Goal: Navigation & Orientation: Find specific page/section

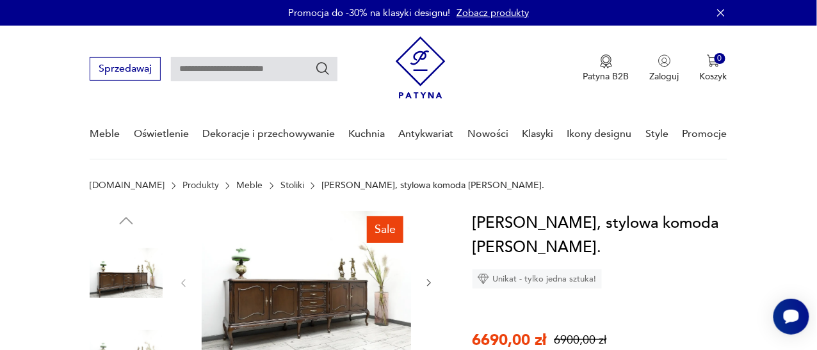
click at [236, 184] on link "Meble" at bounding box center [249, 186] width 26 height 10
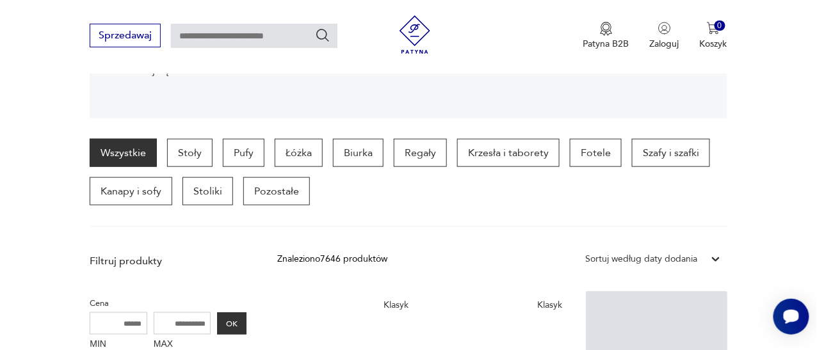
scroll to position [339, 0]
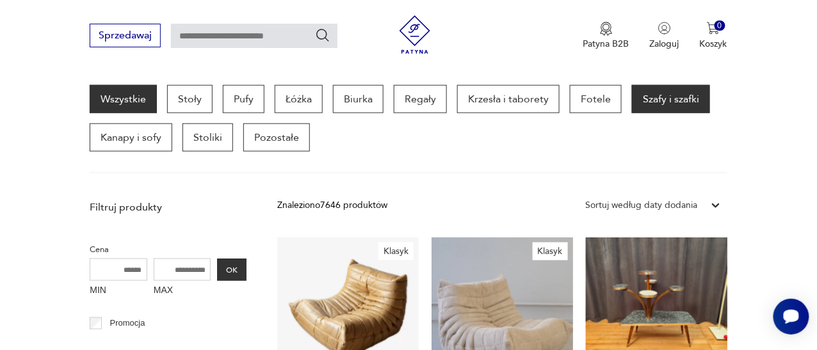
click at [665, 102] on p "Szafy i szafki" at bounding box center [671, 99] width 78 height 28
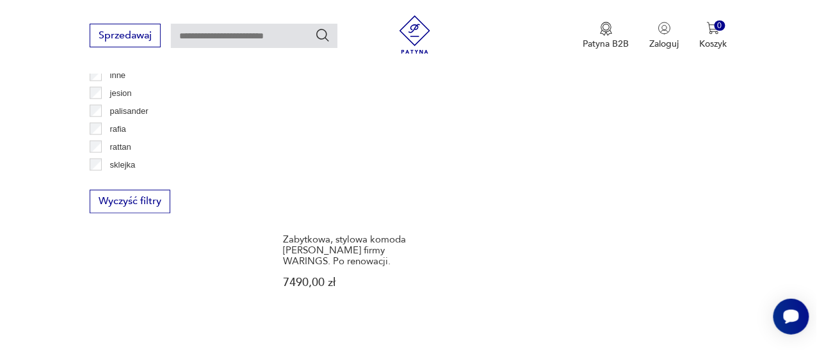
scroll to position [1876, 0]
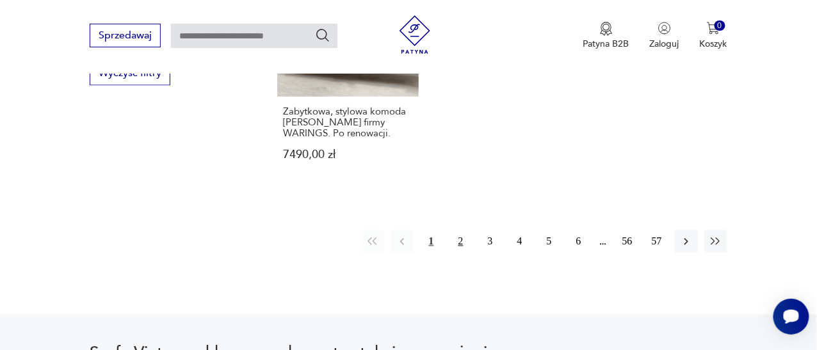
click at [462, 241] on button "2" at bounding box center [461, 242] width 23 height 23
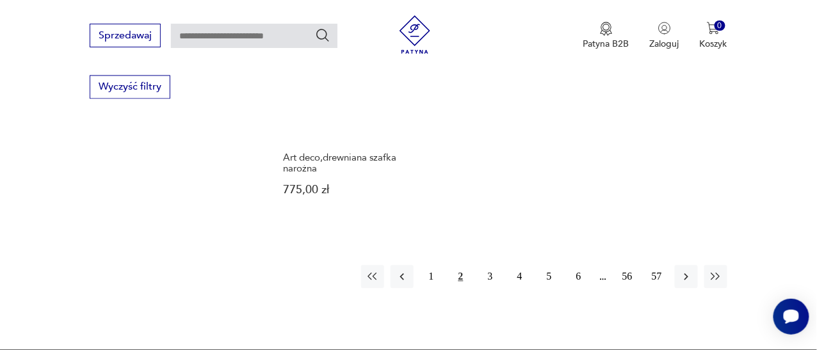
scroll to position [1876, 0]
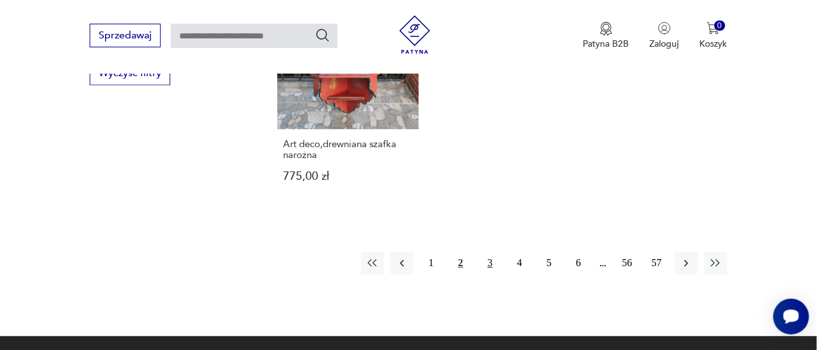
click at [493, 252] on button "3" at bounding box center [490, 263] width 23 height 23
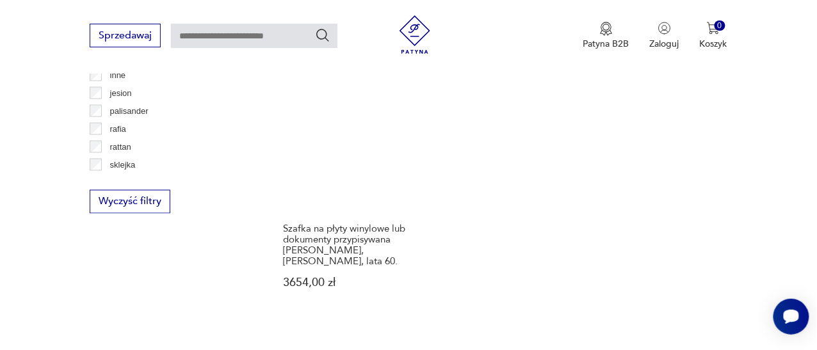
scroll to position [1876, 0]
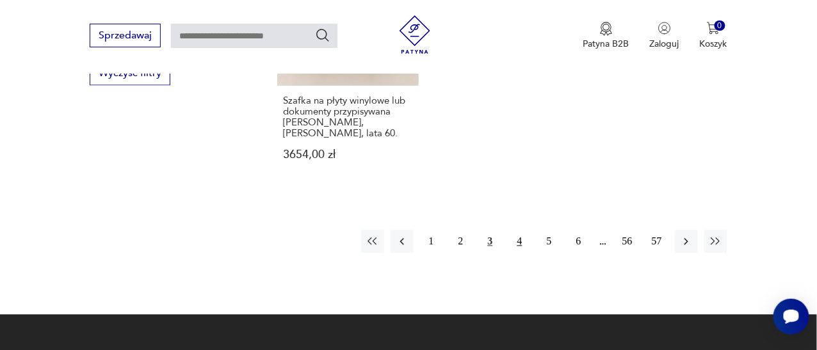
click at [520, 231] on button "4" at bounding box center [520, 242] width 23 height 23
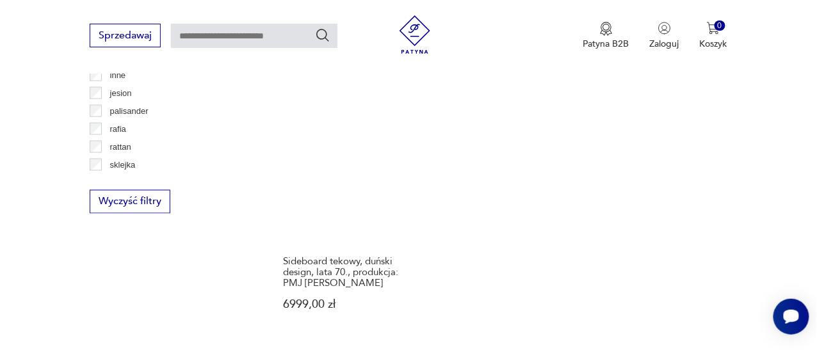
scroll to position [1876, 0]
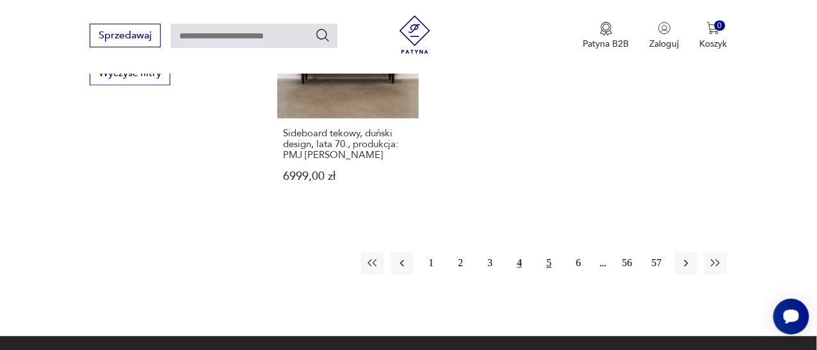
click at [550, 252] on button "5" at bounding box center [549, 263] width 23 height 23
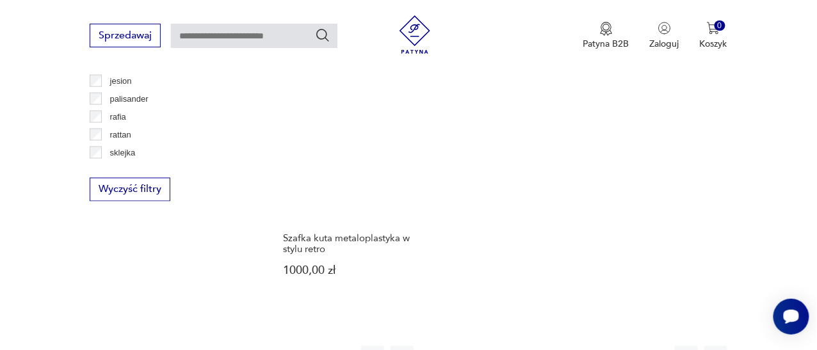
scroll to position [1818, 0]
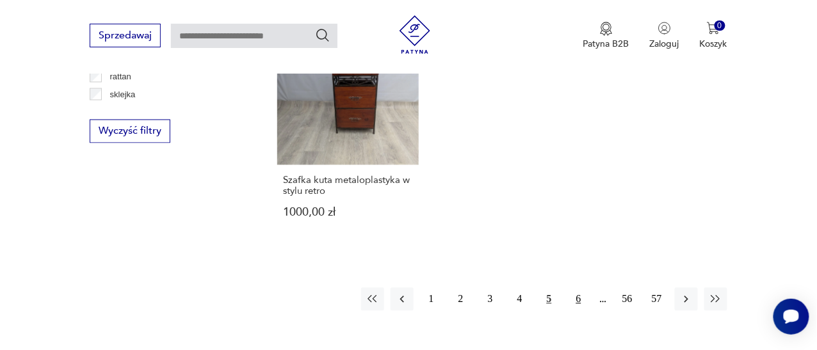
click at [575, 295] on button "6" at bounding box center [578, 299] width 23 height 23
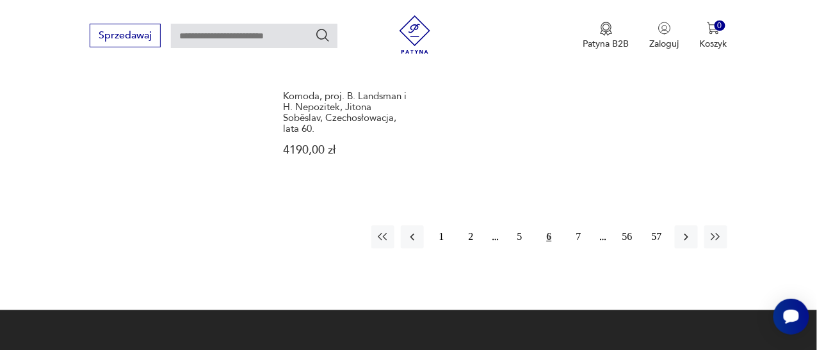
scroll to position [1897, 0]
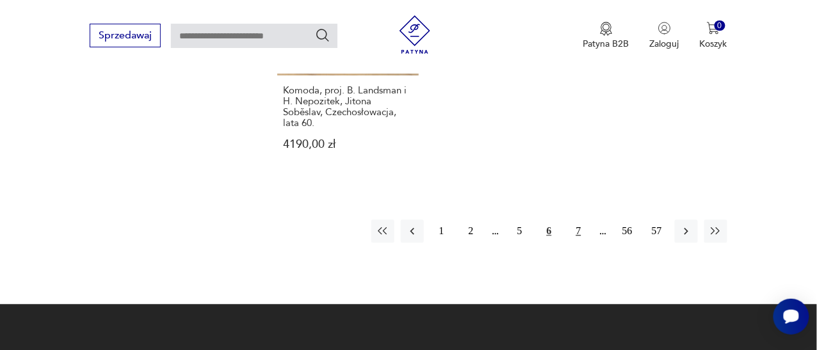
click at [578, 230] on button "7" at bounding box center [578, 231] width 23 height 23
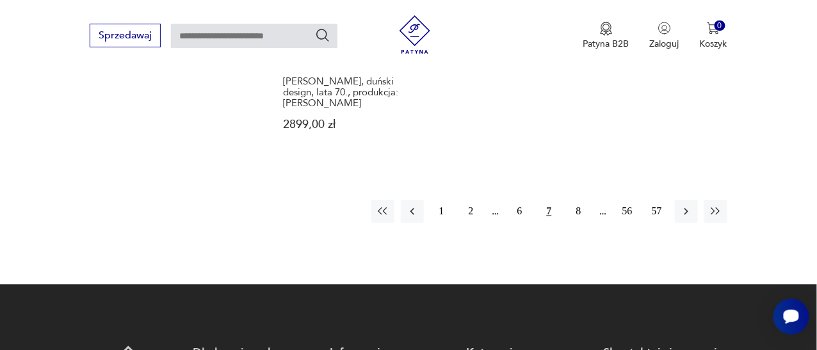
scroll to position [1940, 0]
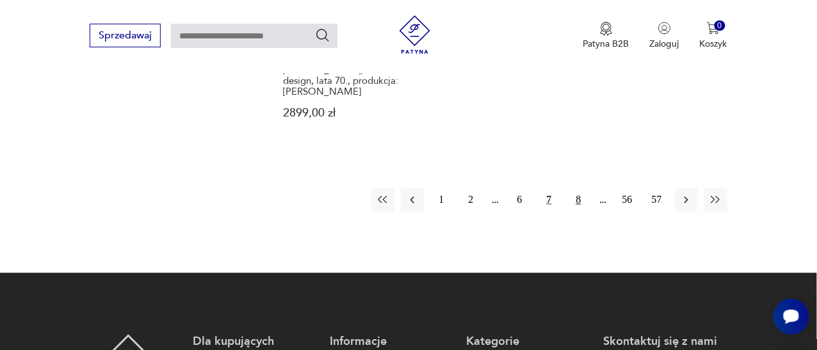
click at [579, 188] on button "8" at bounding box center [578, 199] width 23 height 23
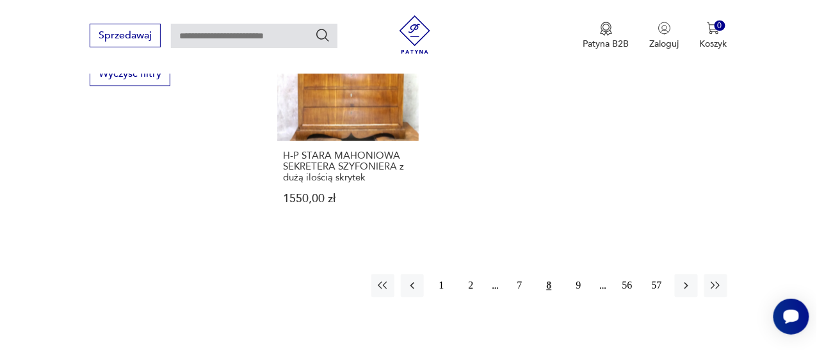
scroll to position [1876, 0]
click at [579, 274] on button "9" at bounding box center [578, 285] width 23 height 23
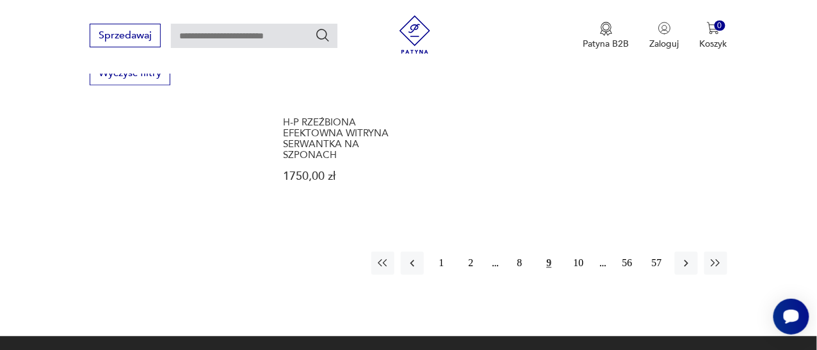
scroll to position [1940, 0]
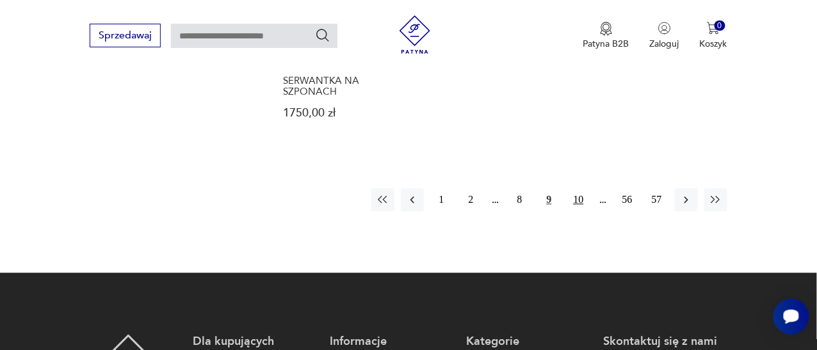
click at [578, 192] on button "10" at bounding box center [578, 199] width 23 height 23
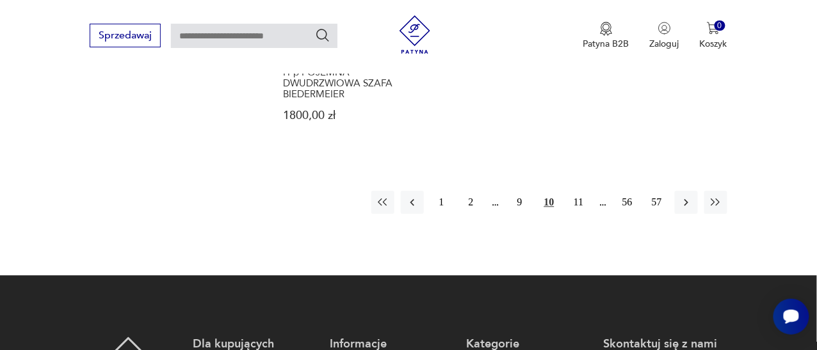
scroll to position [1940, 0]
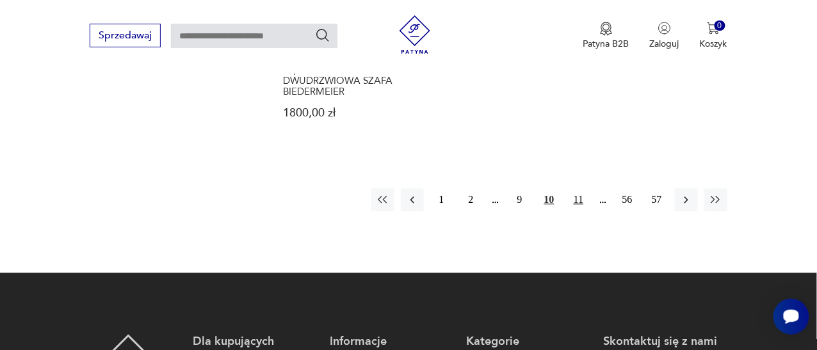
click at [580, 188] on button "11" at bounding box center [578, 199] width 23 height 23
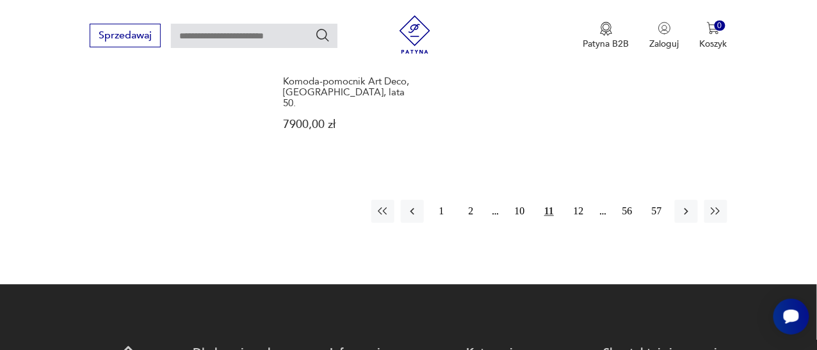
scroll to position [1940, 0]
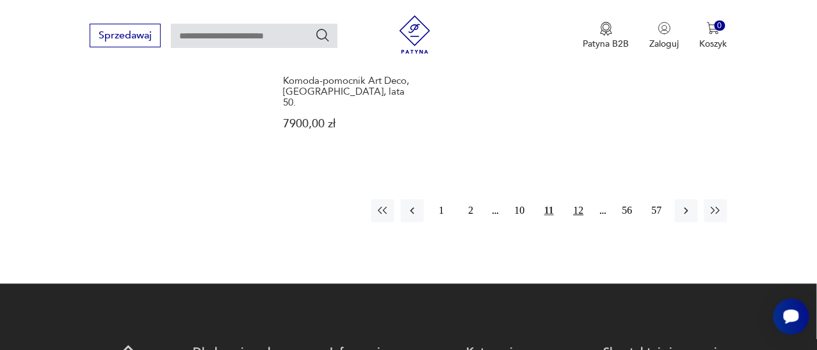
click at [579, 199] on button "12" at bounding box center [578, 210] width 23 height 23
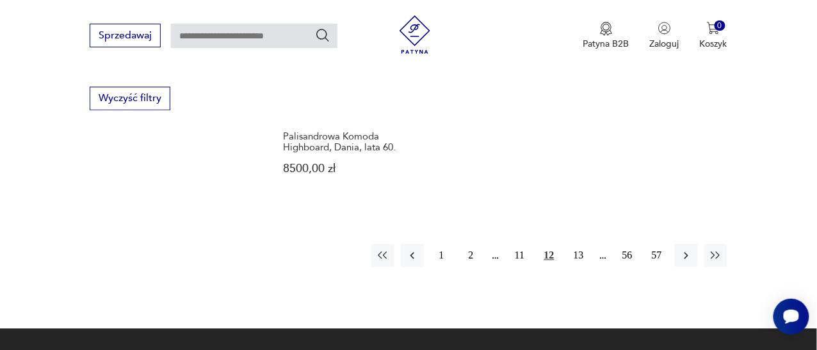
scroll to position [1876, 0]
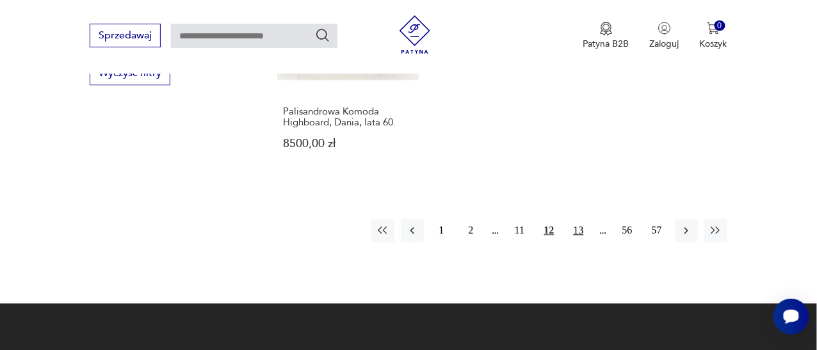
click at [580, 220] on button "13" at bounding box center [578, 231] width 23 height 23
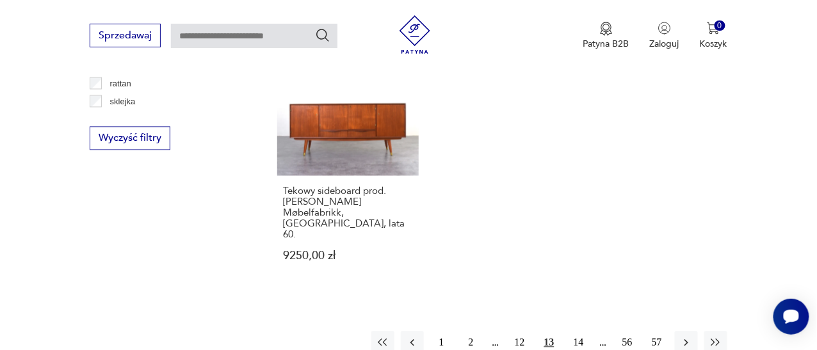
scroll to position [1876, 0]
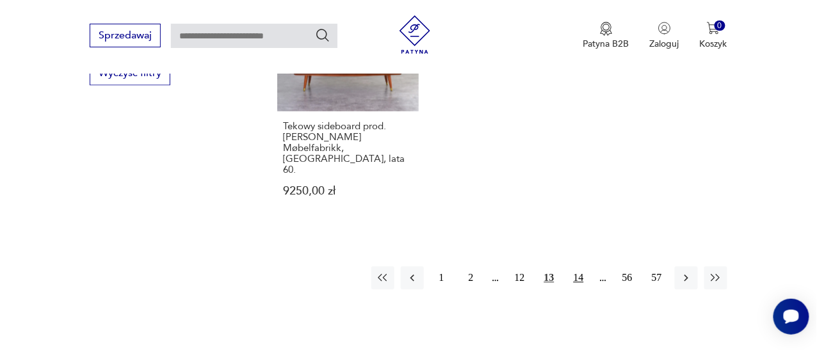
click at [580, 267] on button "14" at bounding box center [578, 278] width 23 height 23
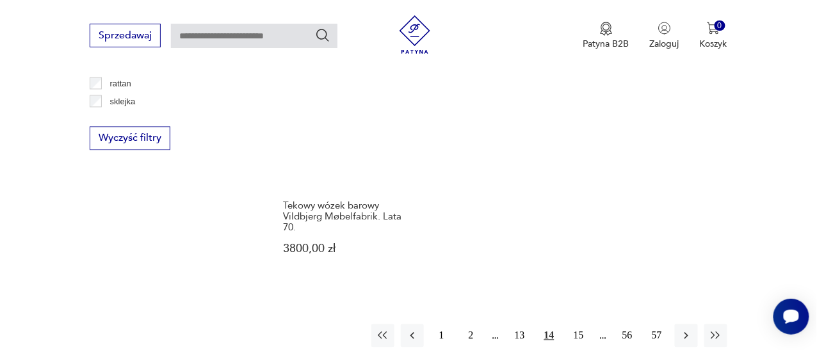
scroll to position [1940, 0]
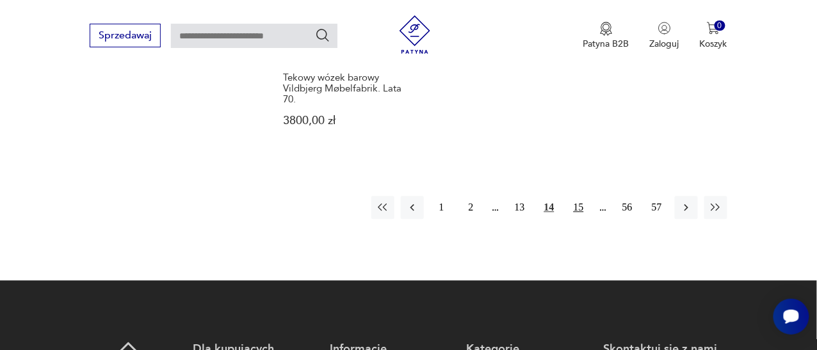
click at [583, 196] on button "15" at bounding box center [578, 207] width 23 height 23
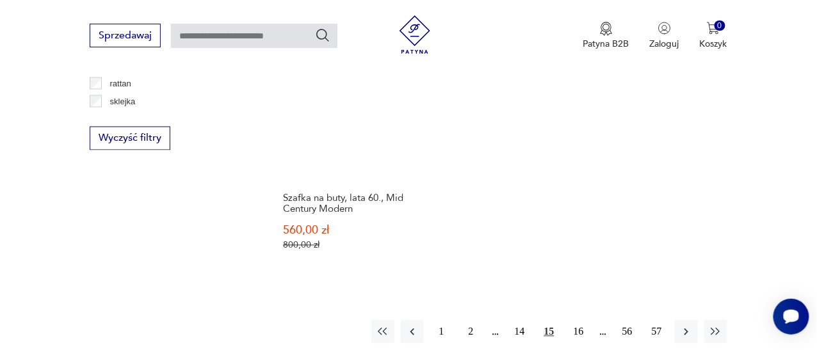
scroll to position [1876, 0]
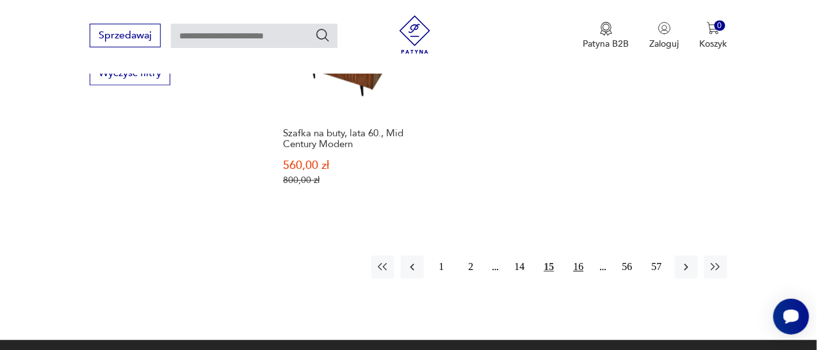
click at [576, 256] on button "16" at bounding box center [578, 267] width 23 height 23
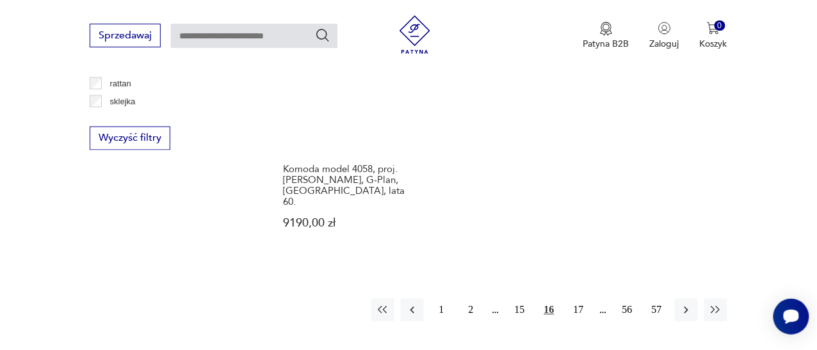
scroll to position [1876, 0]
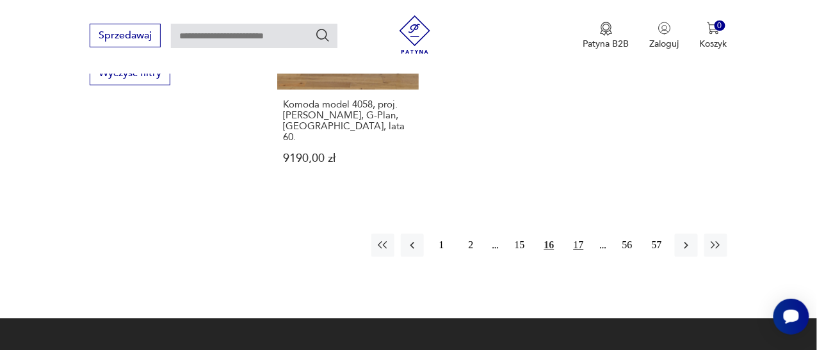
click at [582, 239] on button "17" at bounding box center [578, 245] width 23 height 23
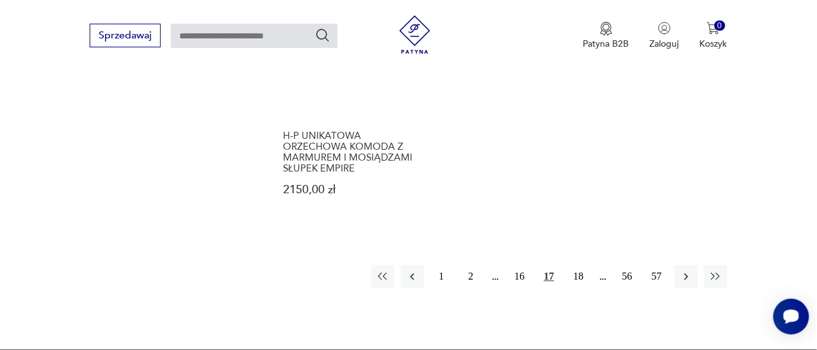
scroll to position [2004, 0]
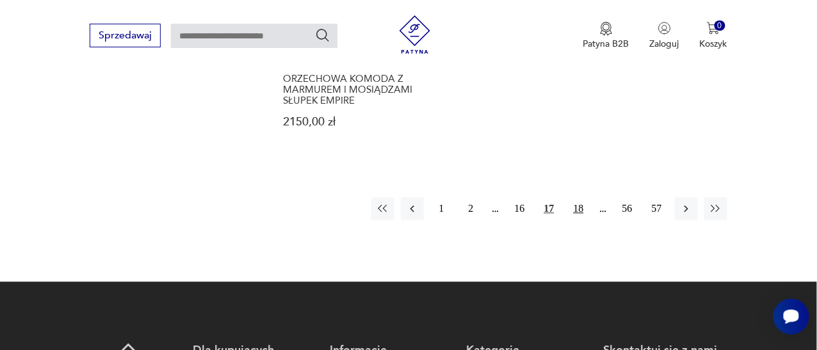
click at [582, 197] on button "18" at bounding box center [578, 208] width 23 height 23
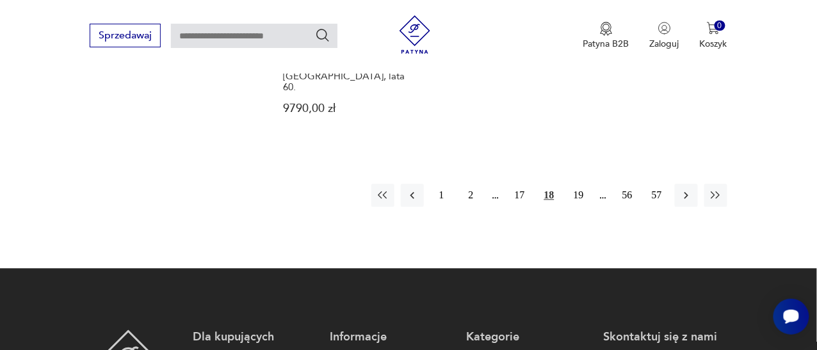
scroll to position [1940, 0]
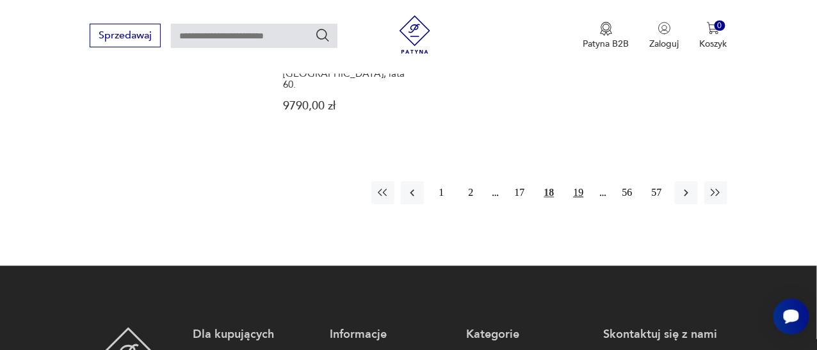
click at [583, 182] on button "19" at bounding box center [578, 192] width 23 height 23
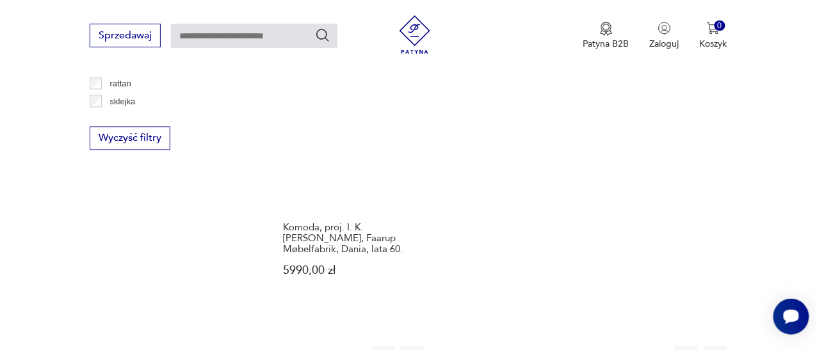
scroll to position [1940, 0]
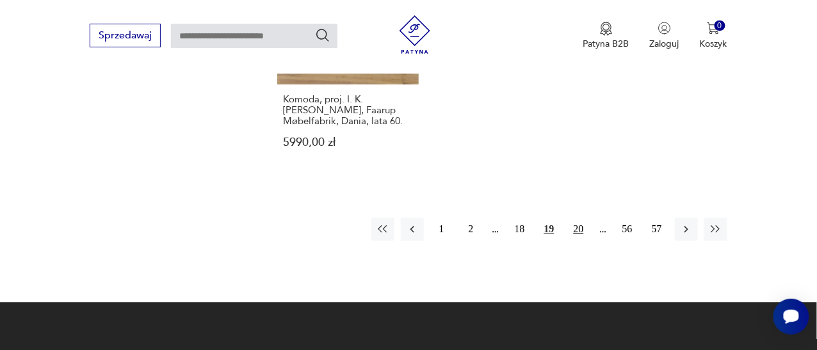
click at [576, 218] on button "20" at bounding box center [578, 229] width 23 height 23
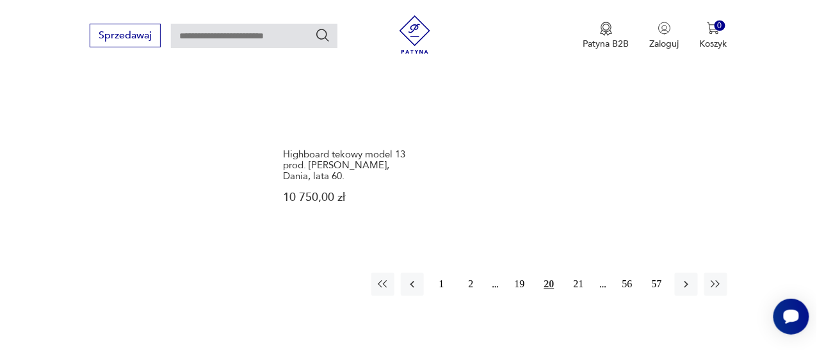
scroll to position [1940, 0]
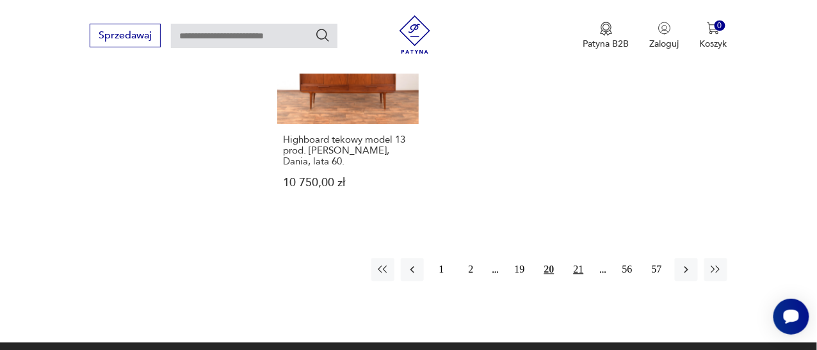
click at [573, 258] on button "21" at bounding box center [578, 269] width 23 height 23
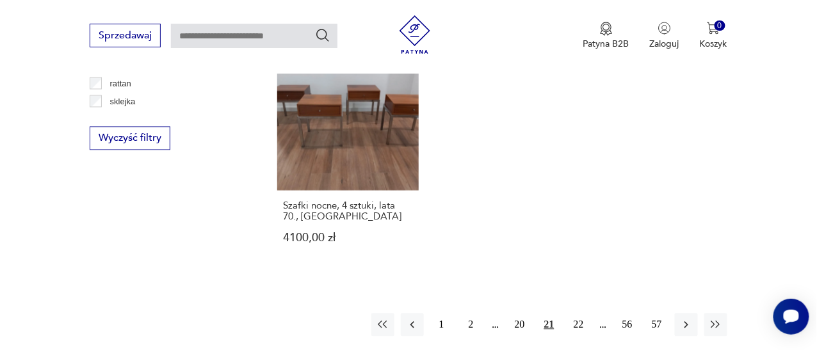
scroll to position [1876, 0]
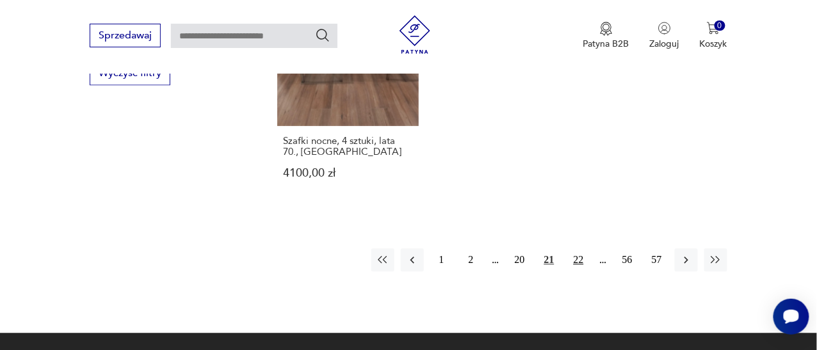
click at [582, 249] on button "22" at bounding box center [578, 260] width 23 height 23
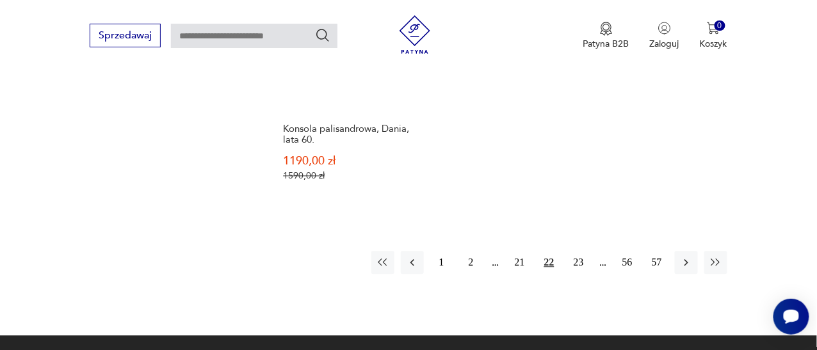
scroll to position [1940, 0]
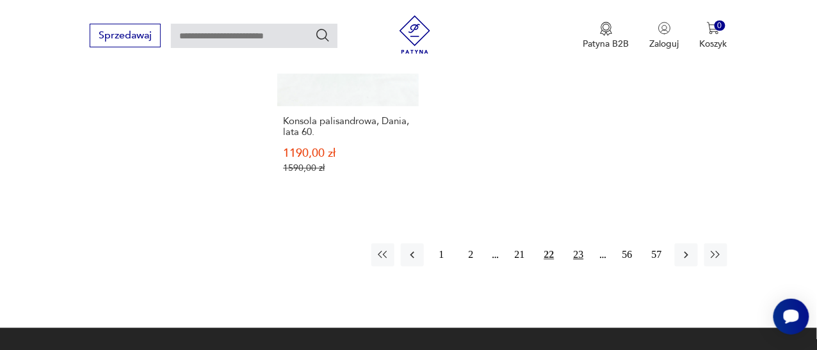
click at [579, 243] on button "23" at bounding box center [578, 254] width 23 height 23
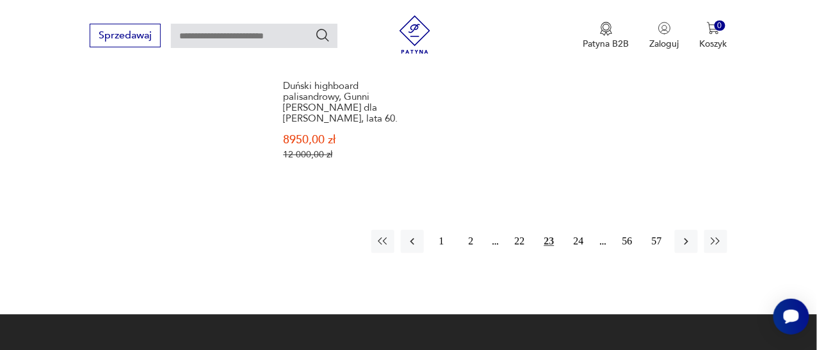
scroll to position [2004, 0]
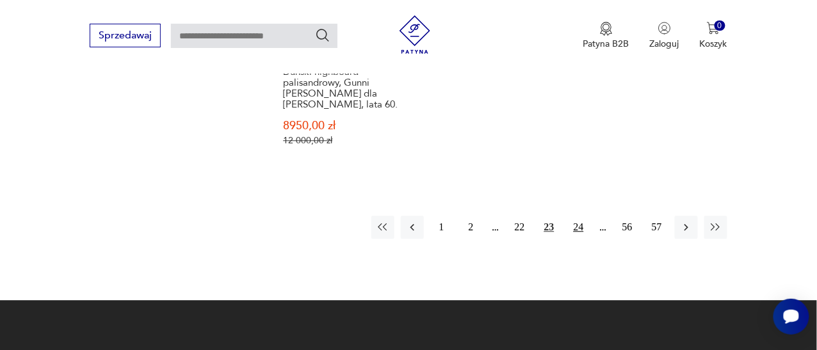
click at [571, 216] on button "24" at bounding box center [578, 227] width 23 height 23
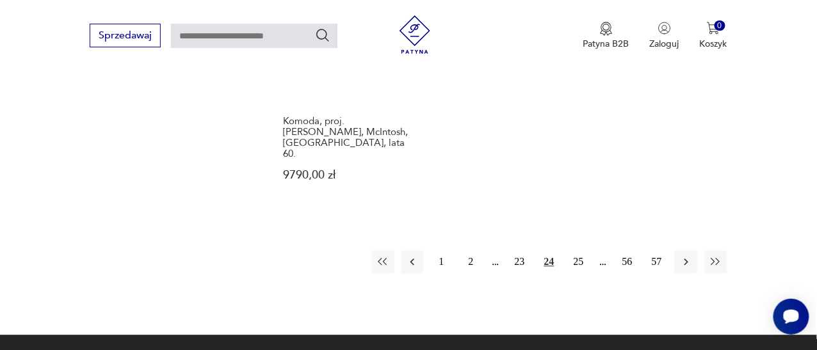
scroll to position [2004, 0]
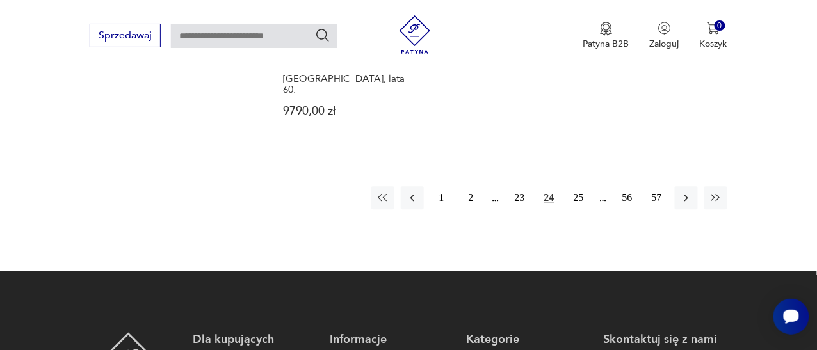
drag, startPoint x: 582, startPoint y: 145, endPoint x: 599, endPoint y: 145, distance: 17.3
click at [582, 186] on button "25" at bounding box center [578, 197] width 23 height 23
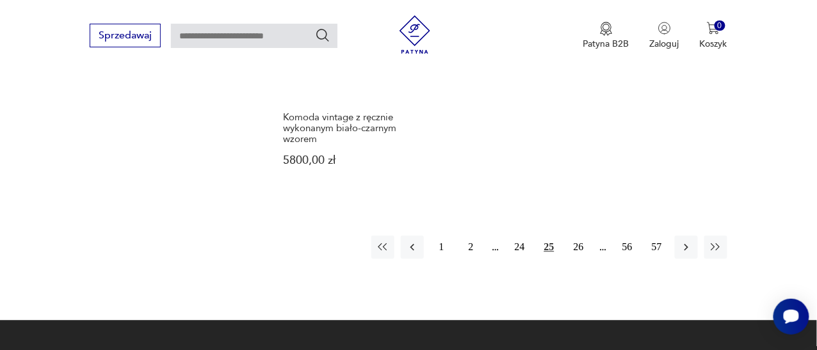
scroll to position [1940, 0]
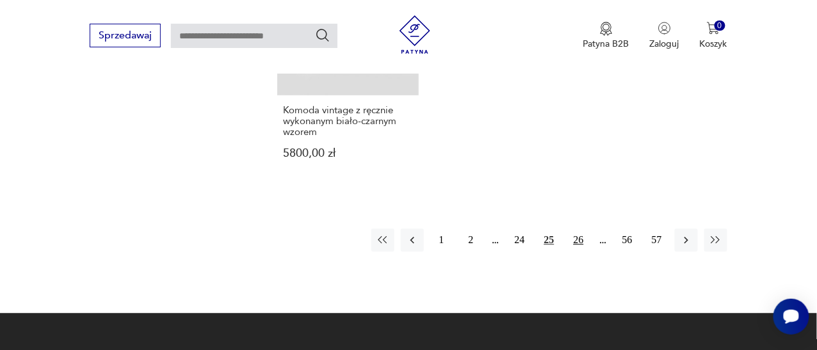
click at [577, 229] on button "26" at bounding box center [578, 240] width 23 height 23
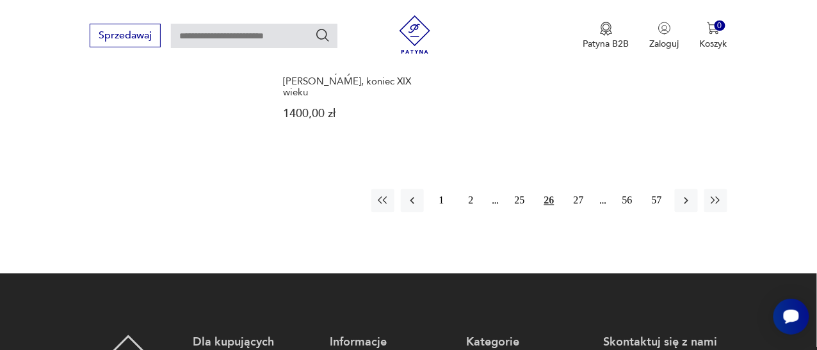
scroll to position [1940, 0]
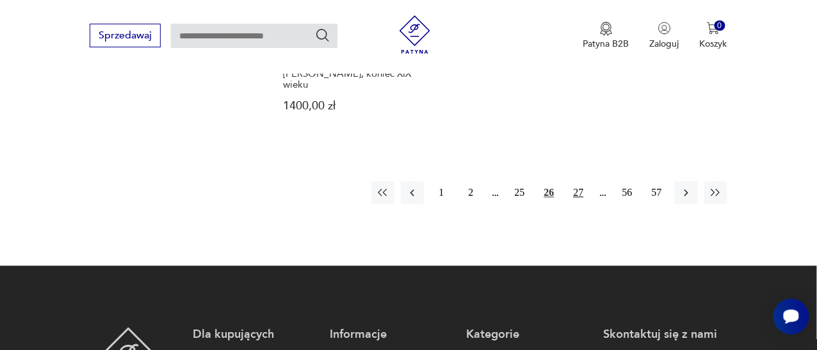
click at [580, 183] on button "27" at bounding box center [578, 192] width 23 height 23
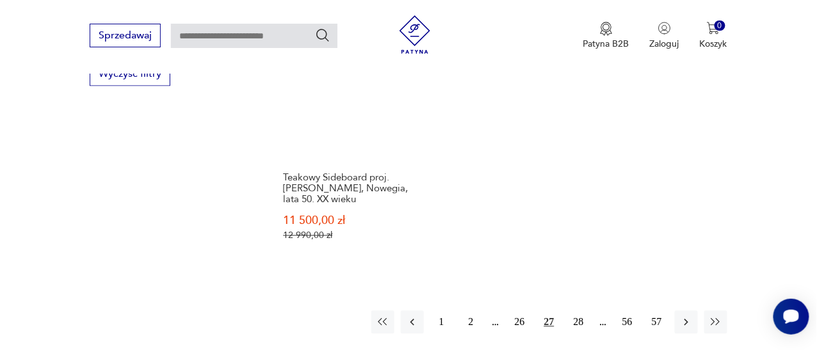
scroll to position [1876, 0]
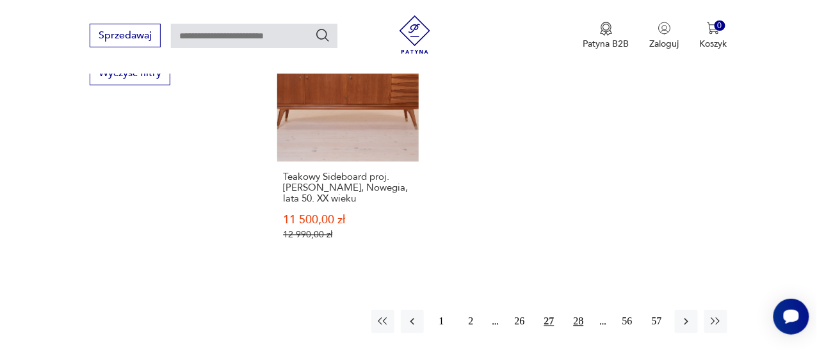
click at [582, 311] on button "28" at bounding box center [578, 322] width 23 height 23
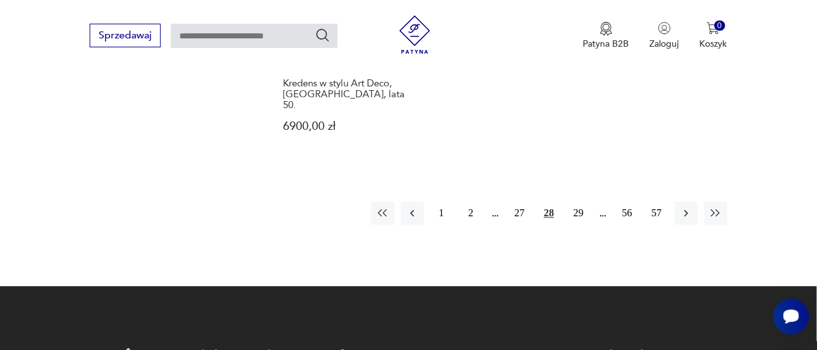
scroll to position [1940, 0]
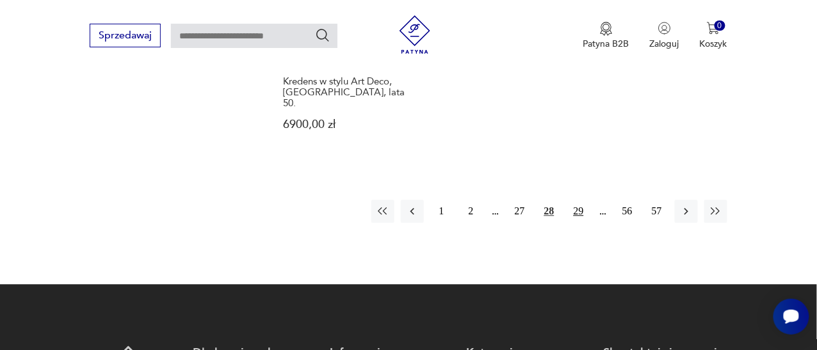
click at [580, 200] on button "29" at bounding box center [578, 211] width 23 height 23
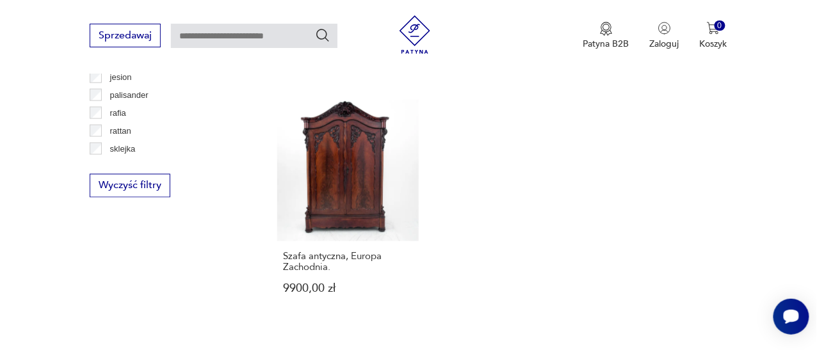
scroll to position [1811, 0]
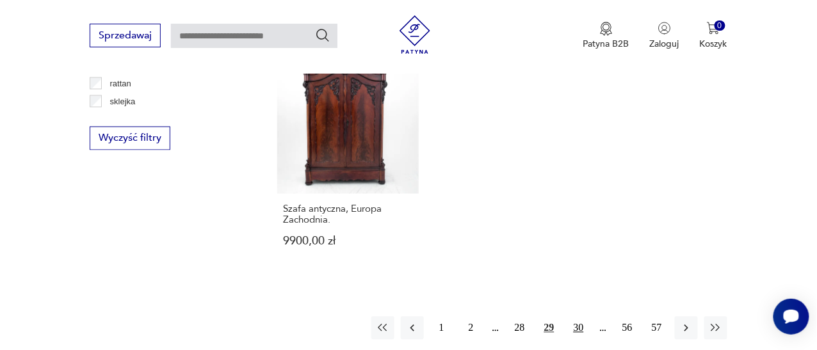
click at [575, 317] on button "30" at bounding box center [578, 328] width 23 height 23
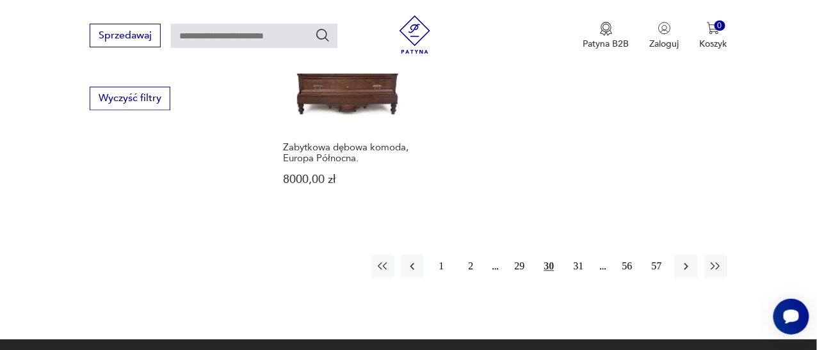
scroll to position [1876, 0]
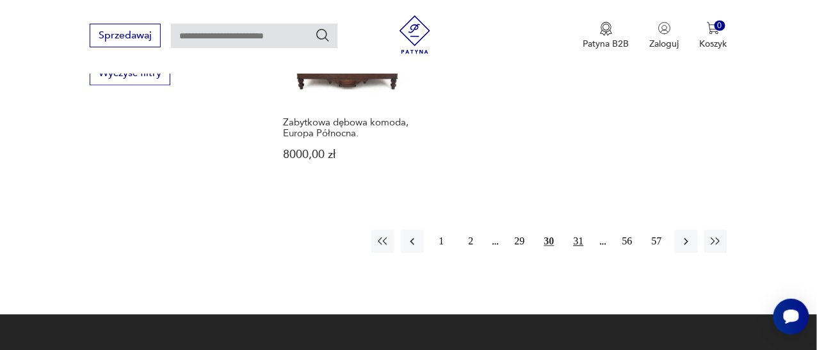
click at [582, 231] on button "31" at bounding box center [578, 242] width 23 height 23
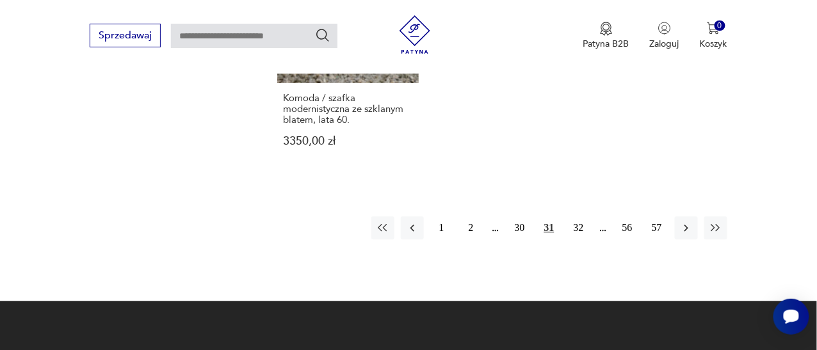
scroll to position [1940, 0]
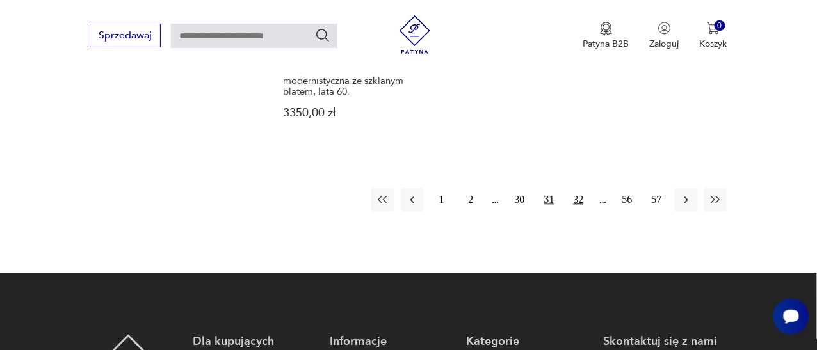
click at [578, 188] on button "32" at bounding box center [578, 199] width 23 height 23
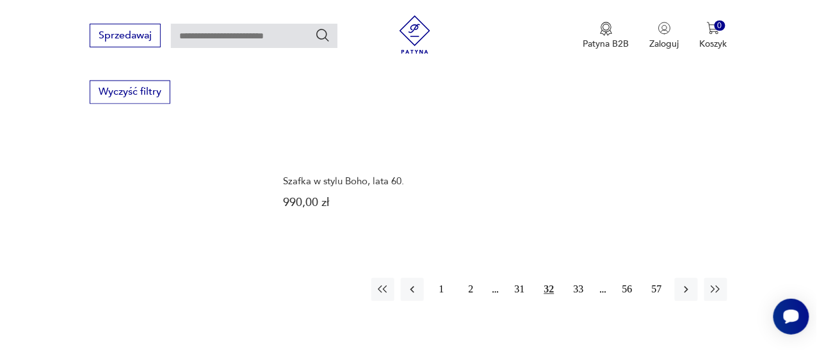
scroll to position [1876, 0]
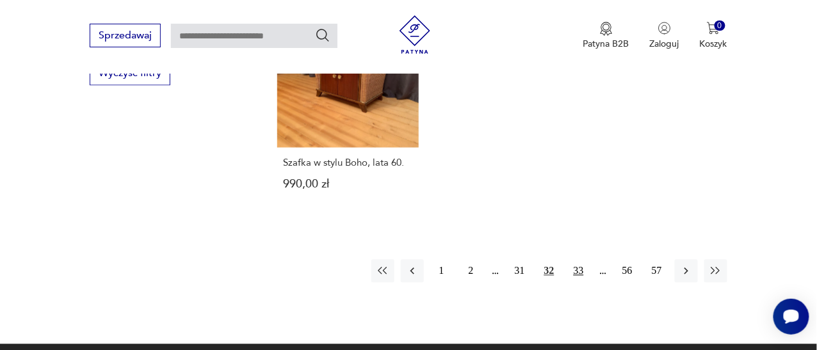
click at [583, 260] on button "33" at bounding box center [578, 271] width 23 height 23
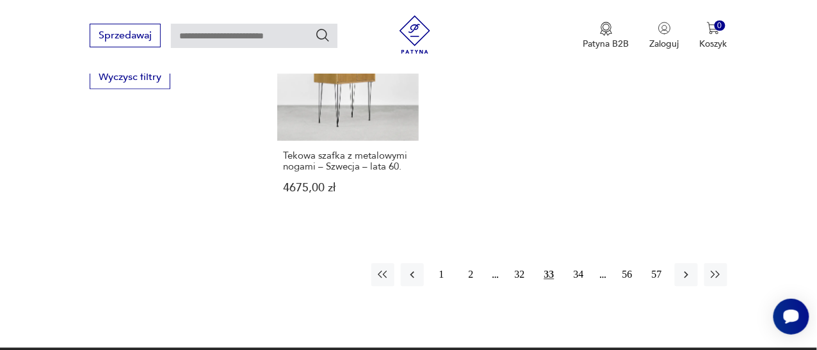
scroll to position [1940, 0]
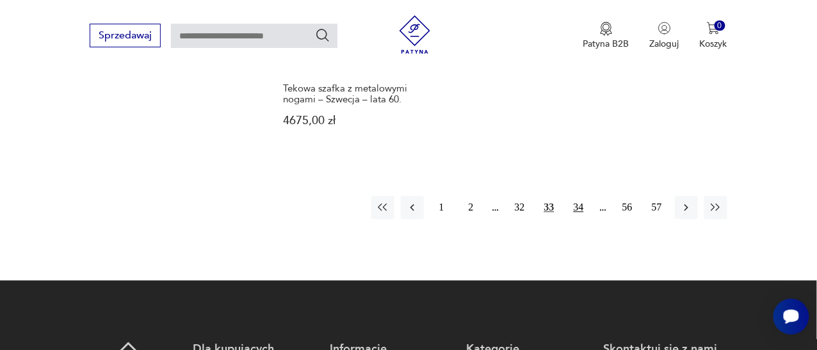
click at [582, 196] on button "34" at bounding box center [578, 207] width 23 height 23
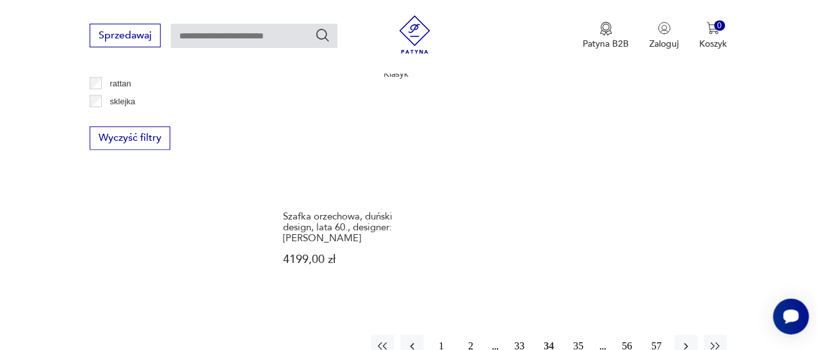
scroll to position [1940, 0]
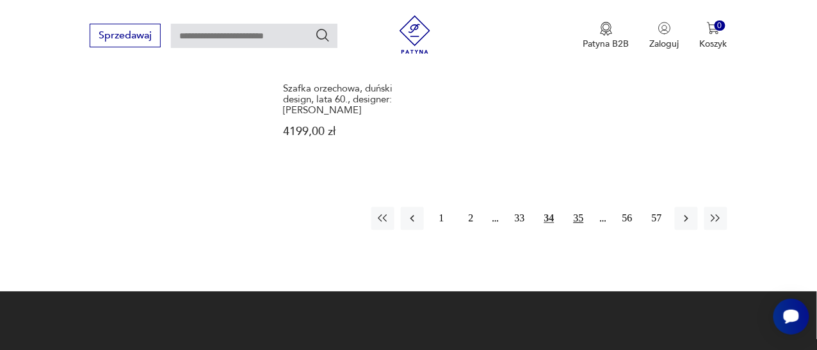
click at [580, 207] on button "35" at bounding box center [578, 218] width 23 height 23
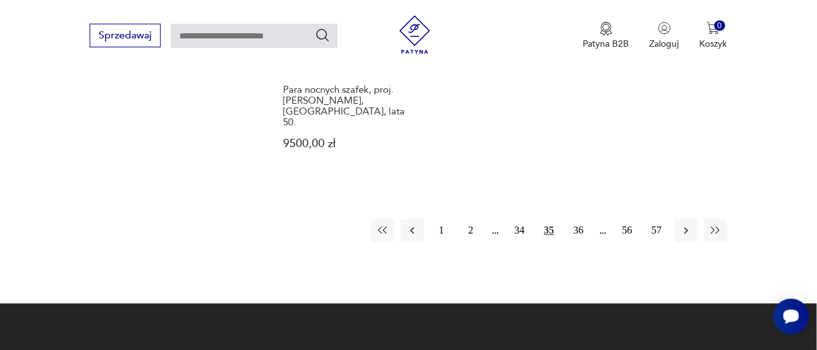
scroll to position [2004, 0]
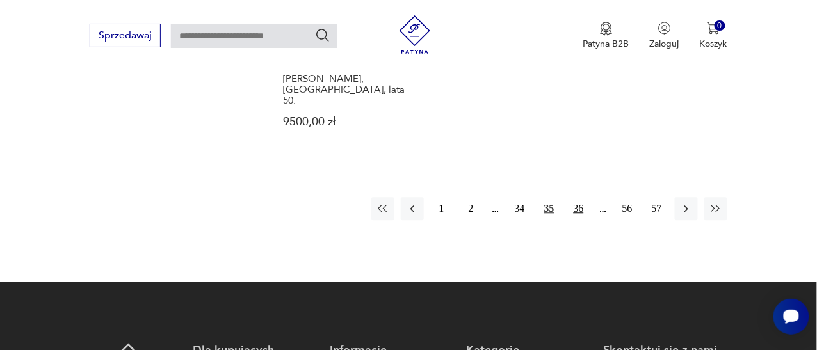
click at [578, 197] on button "36" at bounding box center [578, 208] width 23 height 23
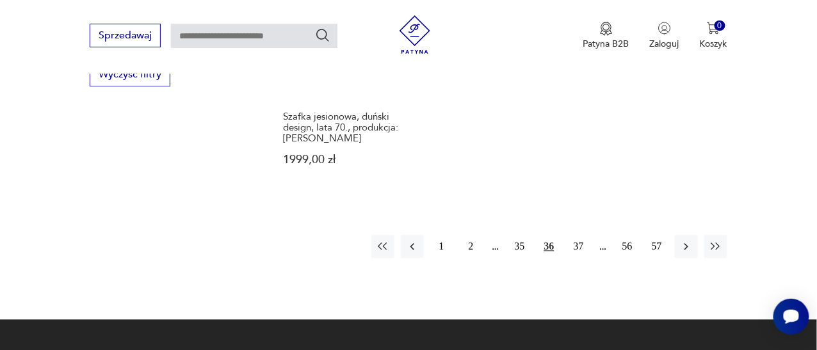
scroll to position [1876, 0]
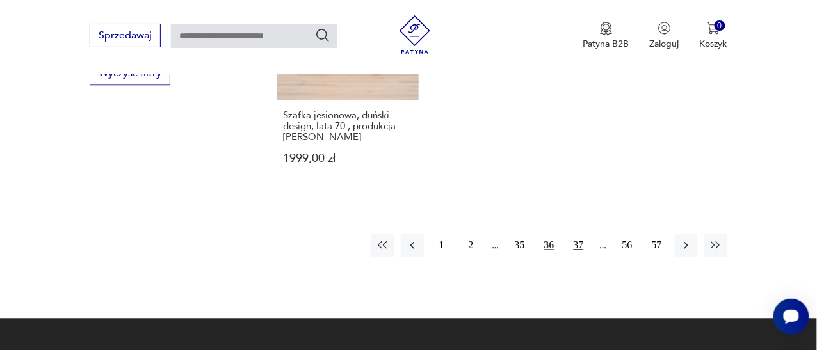
click at [578, 236] on button "37" at bounding box center [578, 245] width 23 height 23
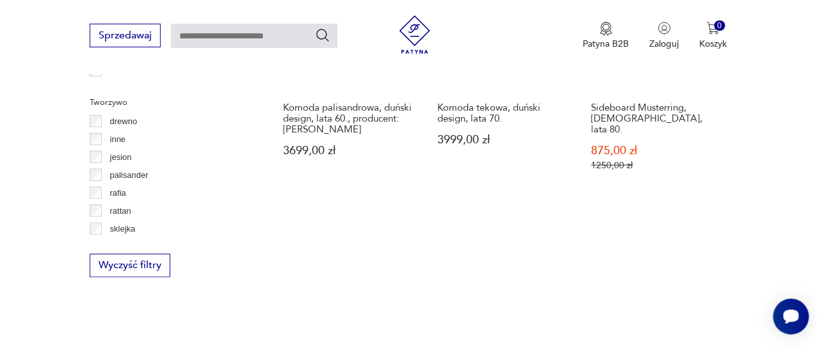
scroll to position [1876, 0]
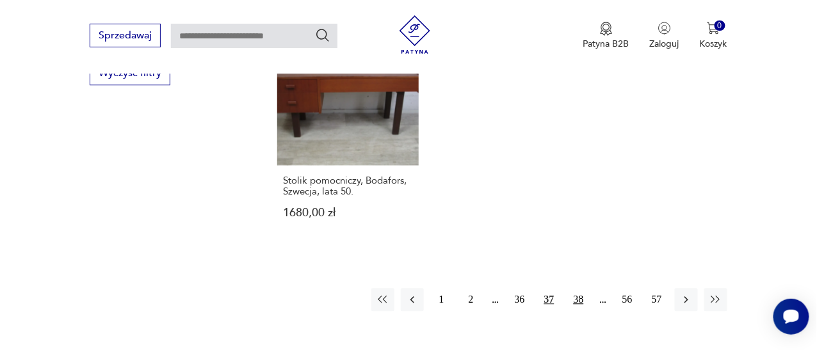
click at [578, 289] on button "38" at bounding box center [578, 300] width 23 height 23
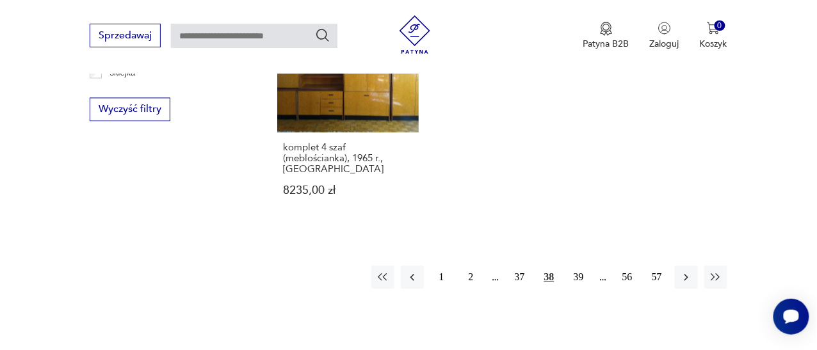
scroll to position [1876, 0]
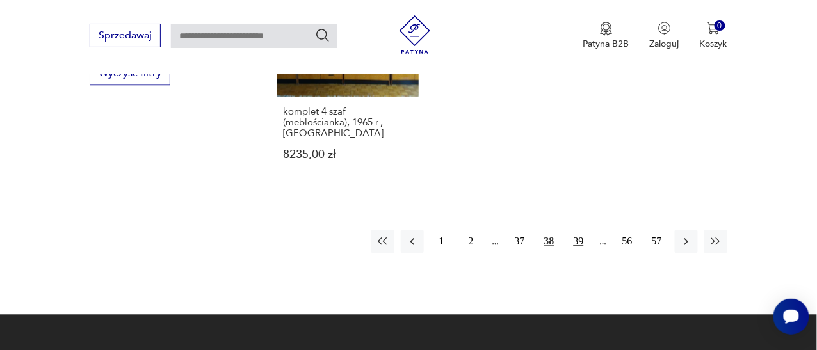
click at [582, 231] on button "39" at bounding box center [578, 242] width 23 height 23
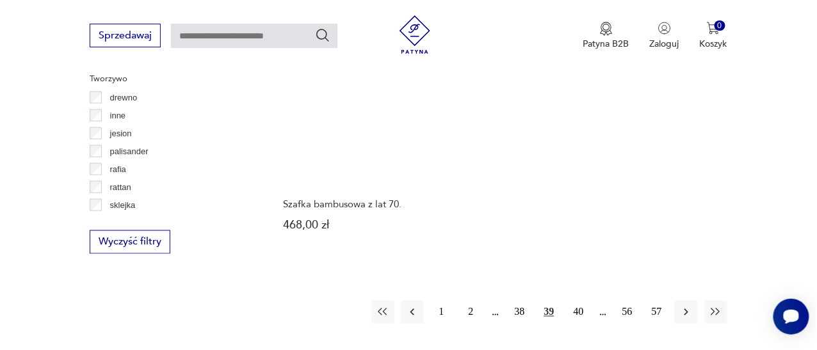
scroll to position [1811, 0]
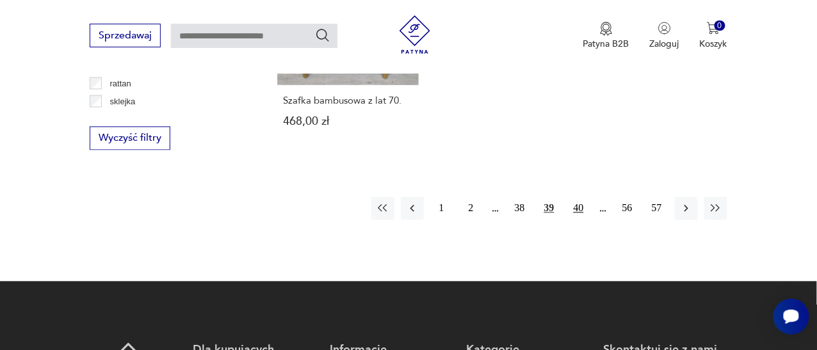
click at [578, 200] on button "40" at bounding box center [578, 208] width 23 height 23
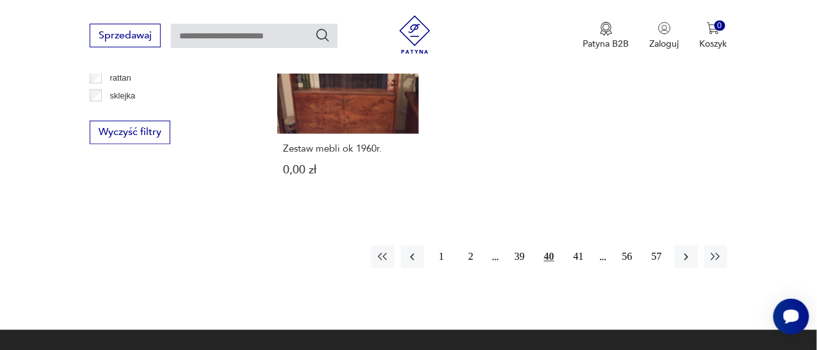
scroll to position [1876, 0]
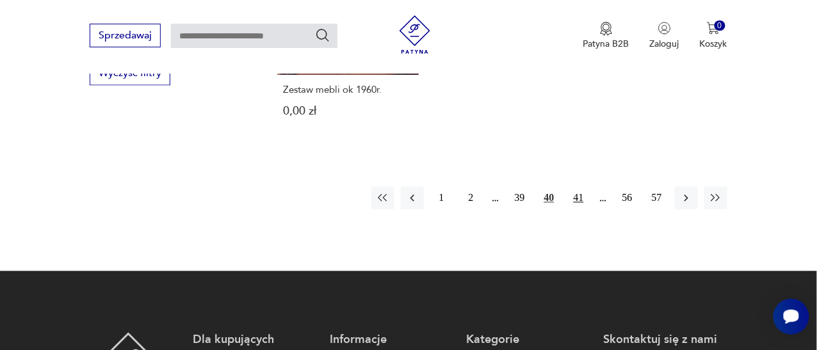
click at [582, 199] on button "41" at bounding box center [578, 198] width 23 height 23
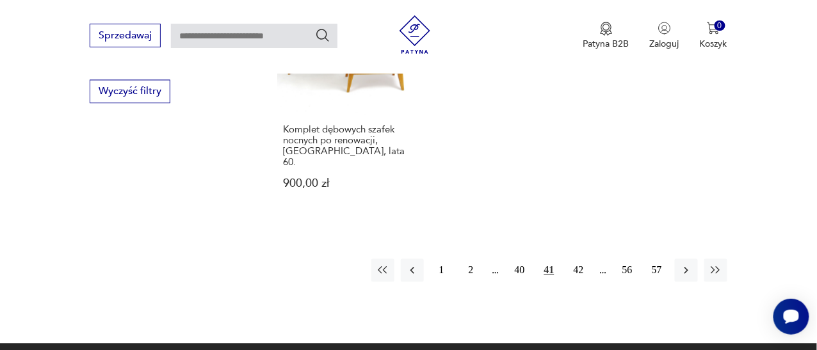
scroll to position [1876, 0]
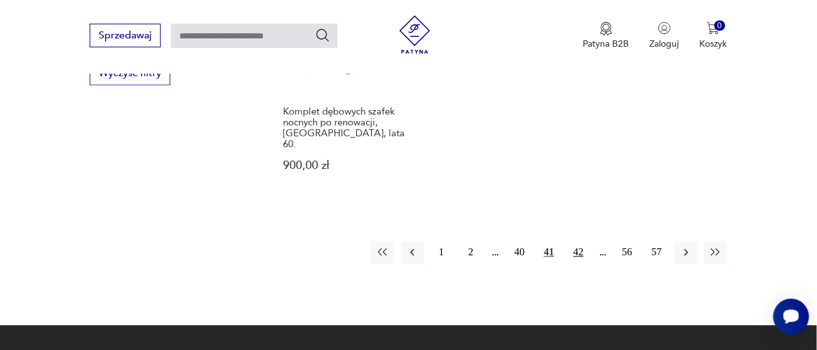
click at [580, 241] on button "42" at bounding box center [578, 252] width 23 height 23
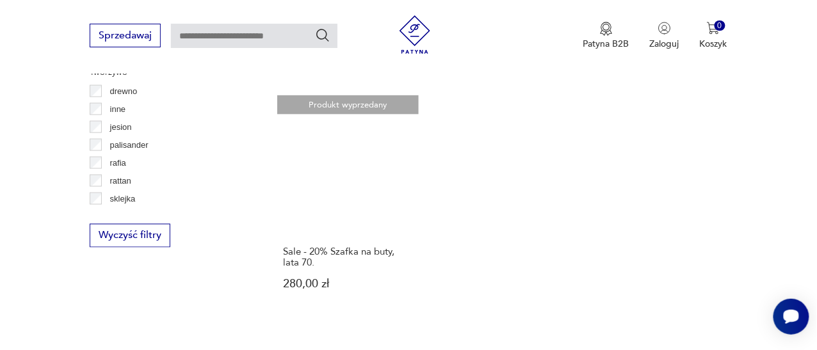
scroll to position [1811, 0]
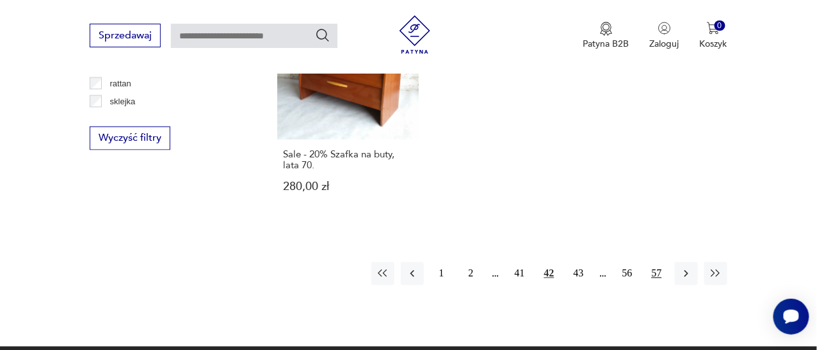
click at [660, 263] on button "57" at bounding box center [657, 274] width 23 height 23
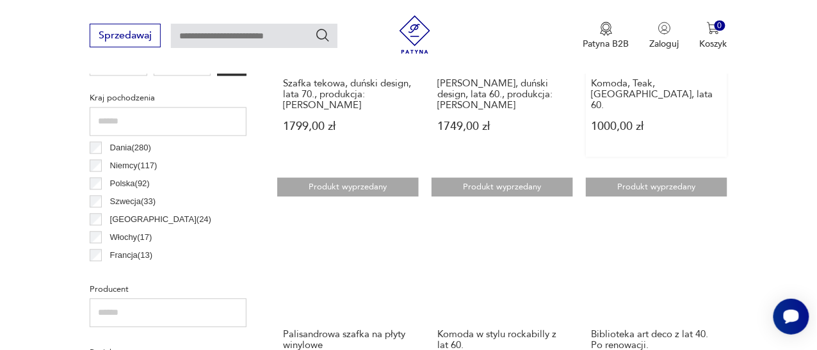
scroll to position [467, 0]
